Goal: Find specific page/section: Find specific page/section

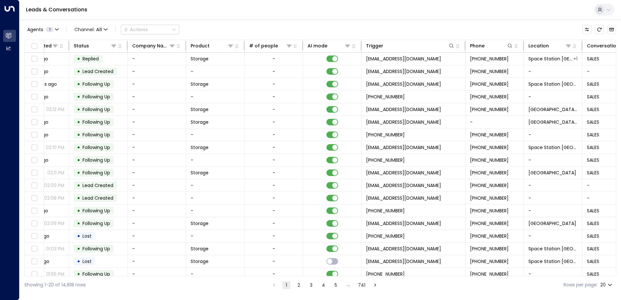
scroll to position [0, 178]
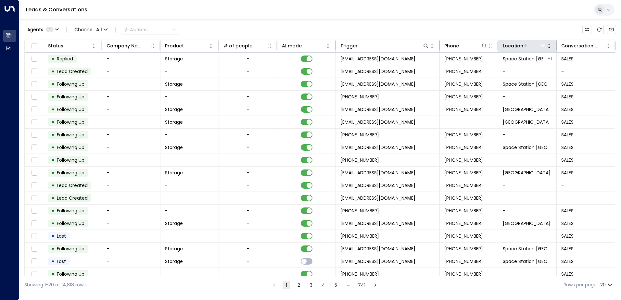
click at [540, 43] on icon at bounding box center [542, 45] width 5 height 5
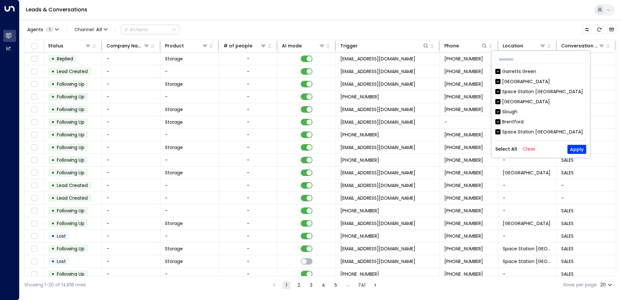
drag, startPoint x: 526, startPoint y: 151, endPoint x: 530, endPoint y: 123, distance: 27.6
click at [526, 150] on button "Clear" at bounding box center [528, 148] width 13 height 5
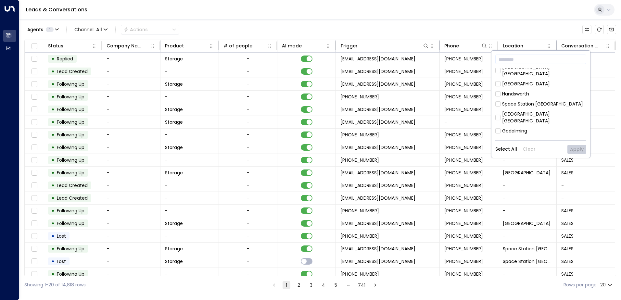
scroll to position [195, 0]
click at [498, 106] on rect at bounding box center [497, 108] width 5 height 5
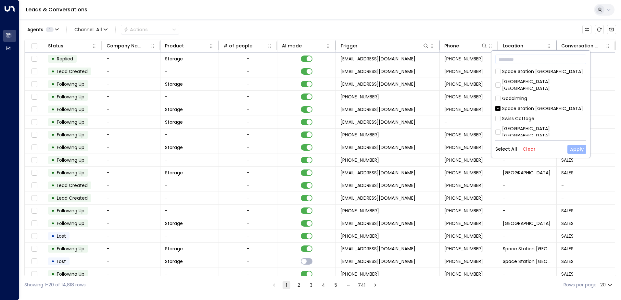
click at [578, 148] on button "Apply" at bounding box center [576, 149] width 19 height 9
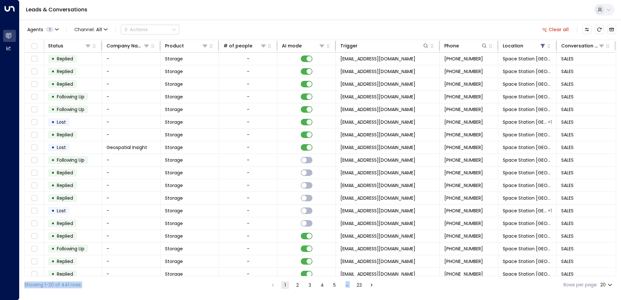
scroll to position [32, 178]
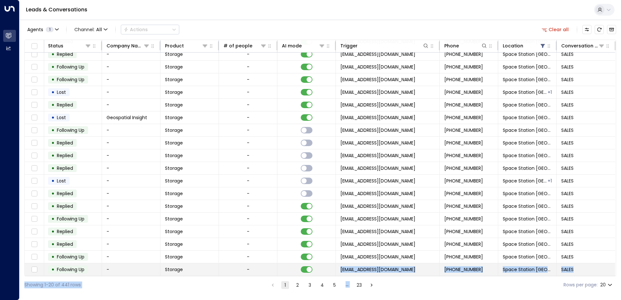
drag, startPoint x: 357, startPoint y: 276, endPoint x: 283, endPoint y: 273, distance: 73.8
click at [283, 273] on div "Agents 1 Channel: All Actions Clear all Lead Name Lead Email Last Interacted St…" at bounding box center [320, 156] width 592 height 274
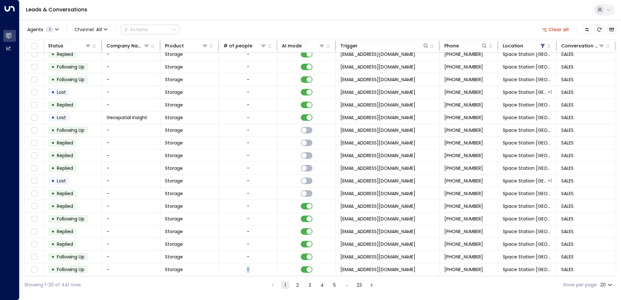
drag, startPoint x: 283, startPoint y: 273, endPoint x: 195, endPoint y: 274, distance: 88.0
click at [195, 274] on div "Lead Name Lead Email Last Interacted Status Company Name Product # of people AI…" at bounding box center [320, 158] width 592 height 237
drag, startPoint x: 584, startPoint y: 276, endPoint x: 531, endPoint y: 278, distance: 53.3
click at [531, 278] on div "Showing 1-20 of 441 rows 1 2 3 4 5 … 23 Rows per page: 20 **" at bounding box center [320, 284] width 592 height 17
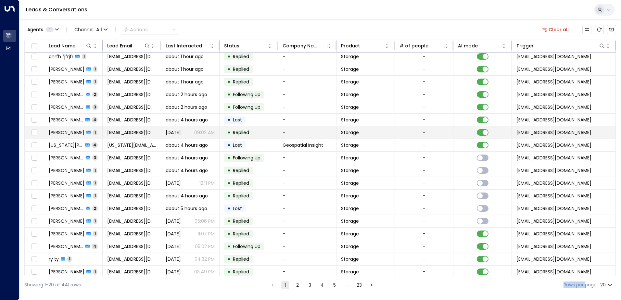
scroll to position [0, 0]
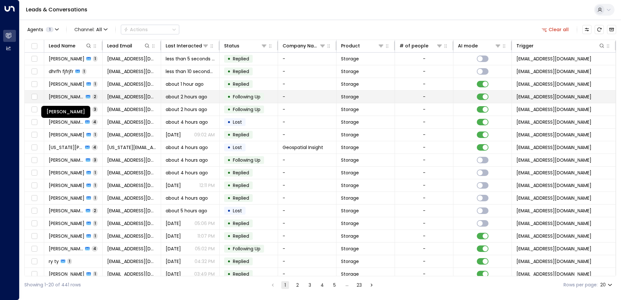
click at [64, 98] on span "[PERSON_NAME]" at bounding box center [66, 97] width 35 height 6
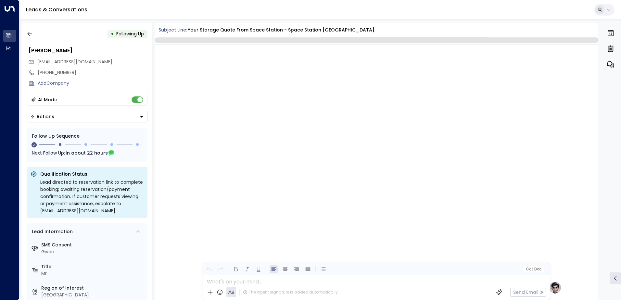
scroll to position [567, 0]
